Goal: Check status: Check status

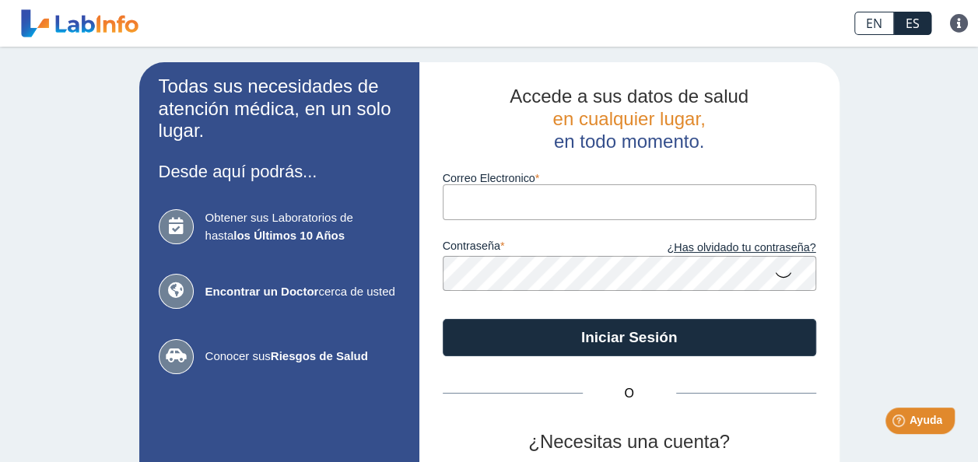
click at [455, 205] on input "Correo Electronico" at bounding box center [630, 201] width 374 height 35
type input "[PERSON_NAME][EMAIL_ADDRESS][DOMAIN_NAME]"
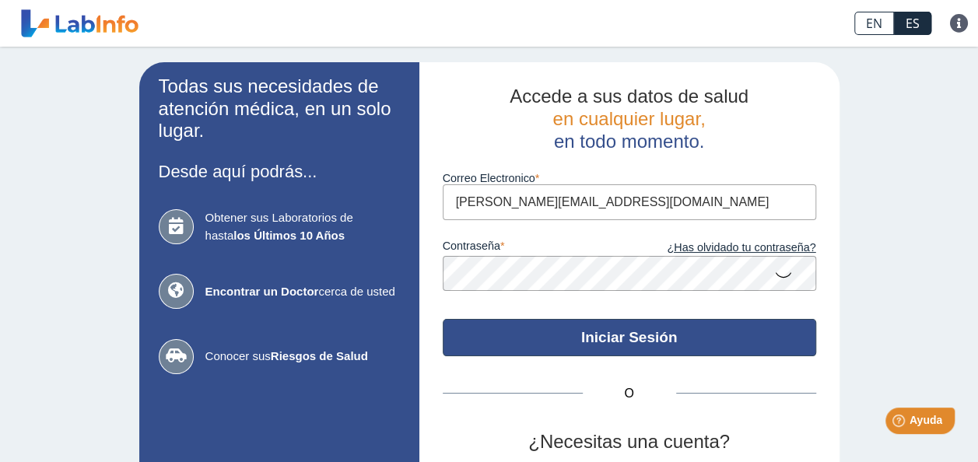
click at [657, 339] on button "Iniciar Sesión" at bounding box center [630, 337] width 374 height 37
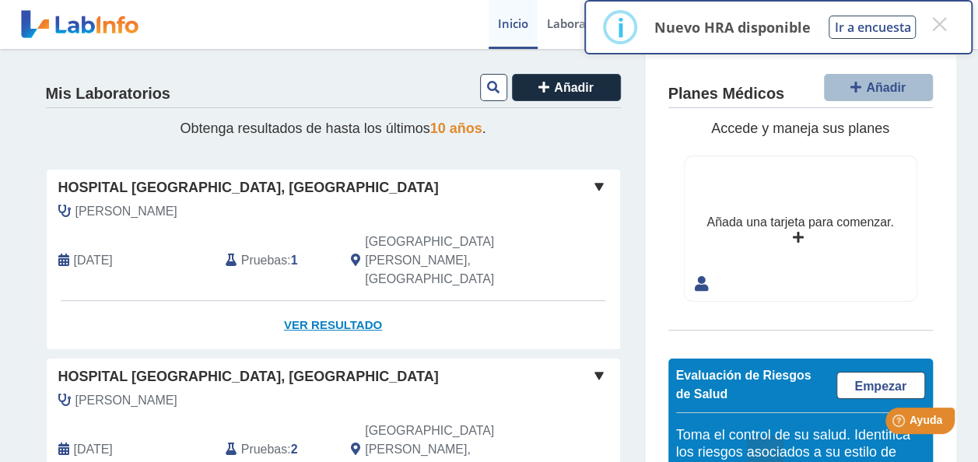
click at [341, 301] on link "Ver Resultado" at bounding box center [334, 325] width 574 height 49
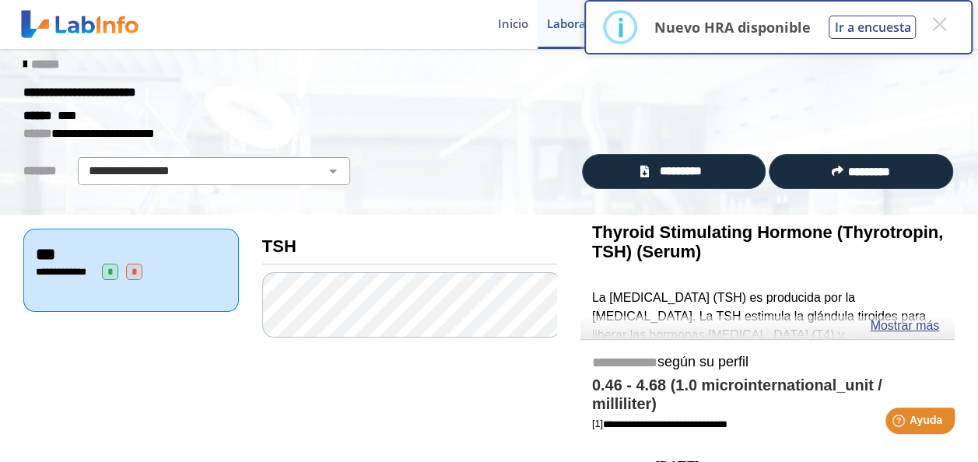
scroll to position [12, 0]
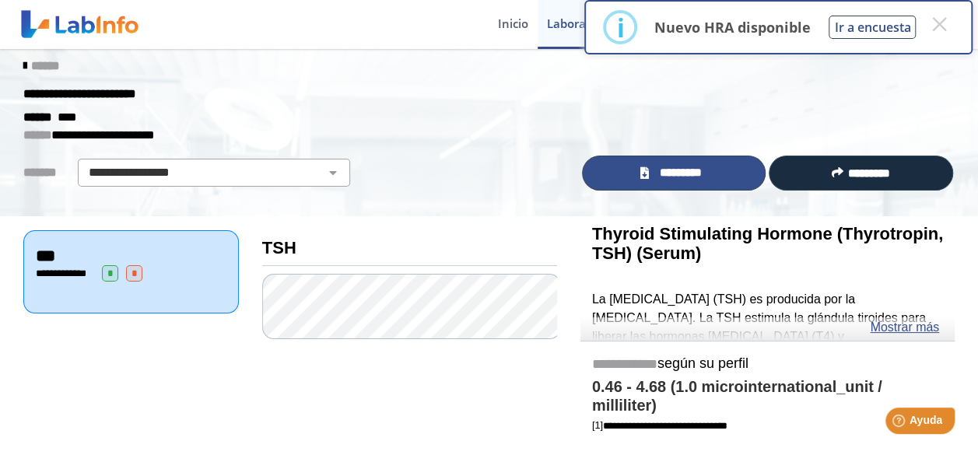
click at [654, 184] on link "*********" at bounding box center [674, 173] width 184 height 35
